Goal: Find contact information

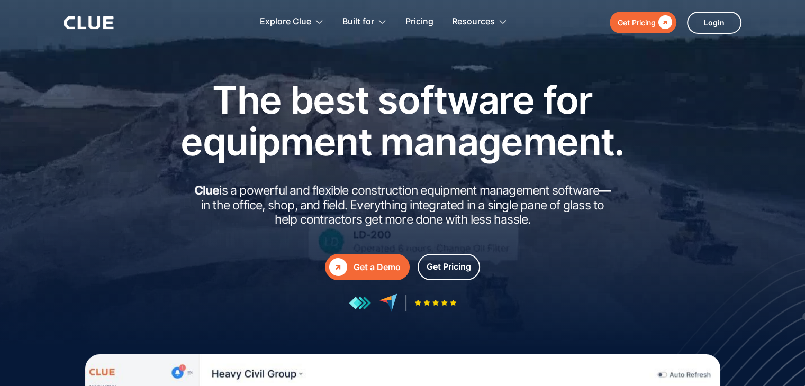
click at [422, 199] on h2 "Clue is a powerful and flexible construction equipment management software — in…" at bounding box center [402, 206] width 423 height 44
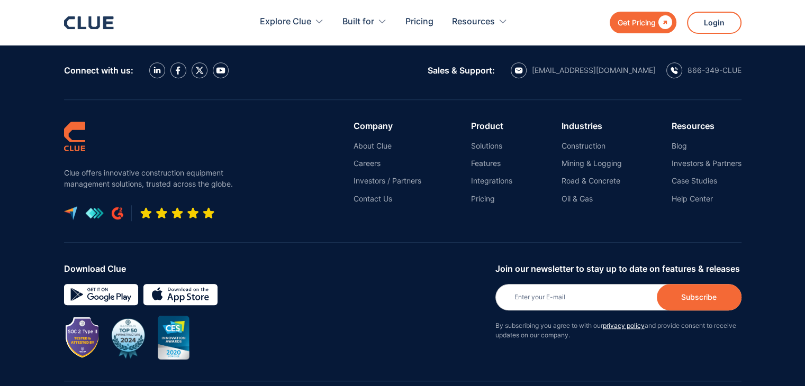
scroll to position [4865, 0]
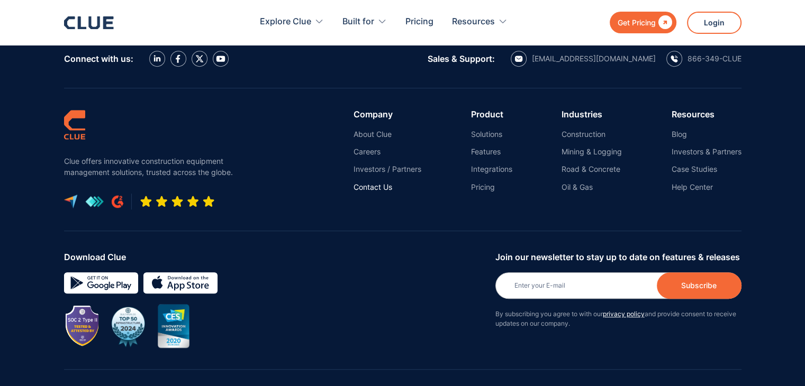
click at [373, 183] on link "Contact Us" at bounding box center [387, 188] width 68 height 10
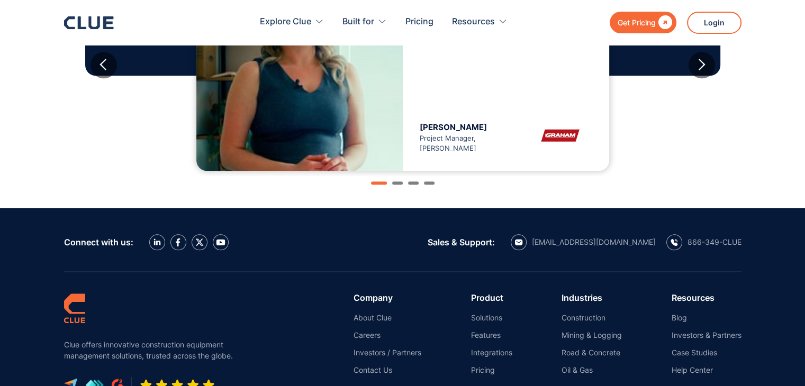
scroll to position [1207, 0]
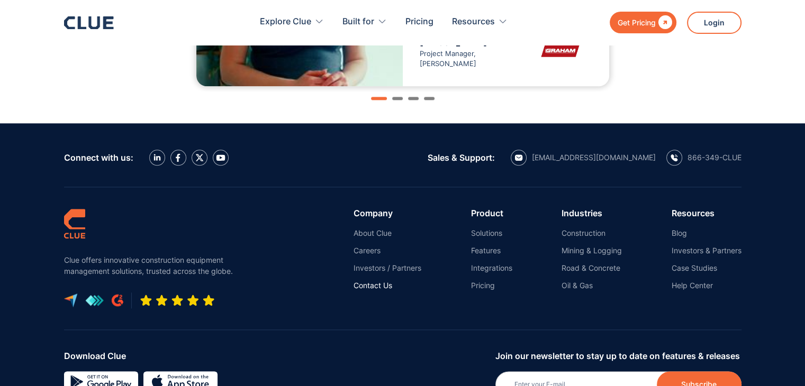
click at [374, 288] on link "Contact Us" at bounding box center [387, 286] width 68 height 10
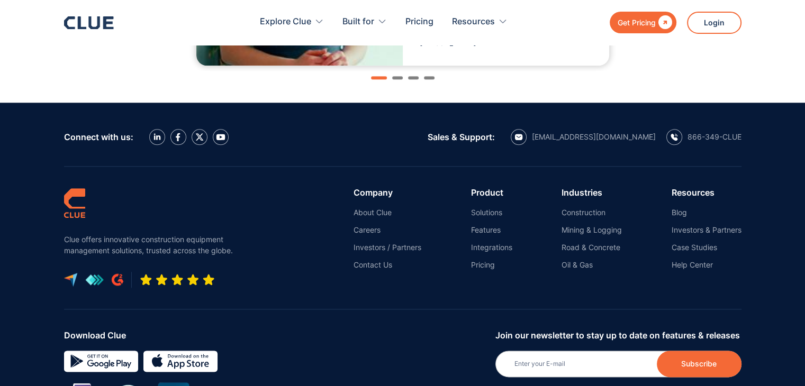
scroll to position [1229, 0]
